Goal: Check status

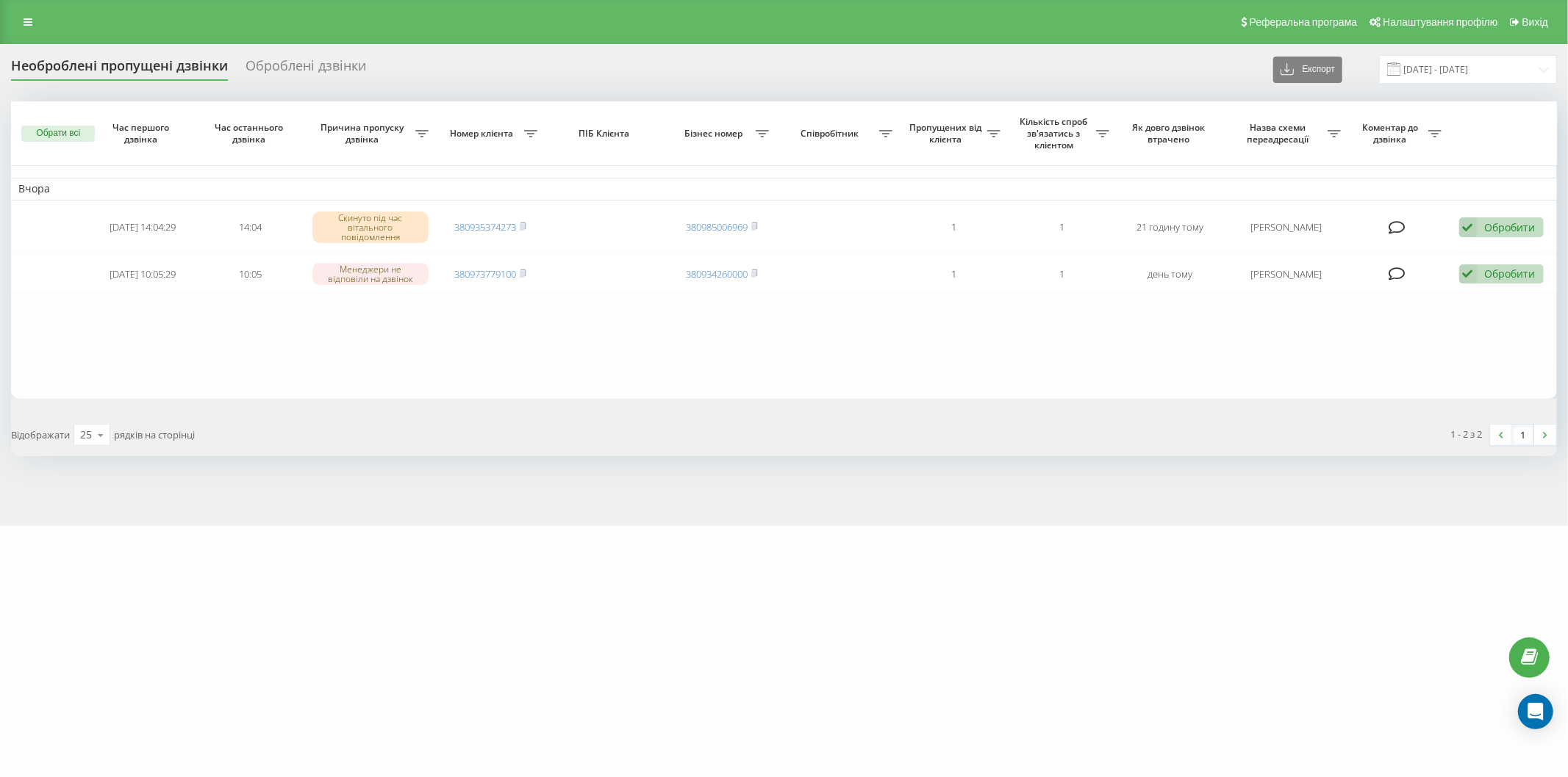
click at [548, 61] on div "Необроблені пропущені дзвінки Оброблені дзвінки Експорт .csv .xlsx [DATE] - [DA…" at bounding box center [784, 69] width 1545 height 29
